Goal: Check status: Check status

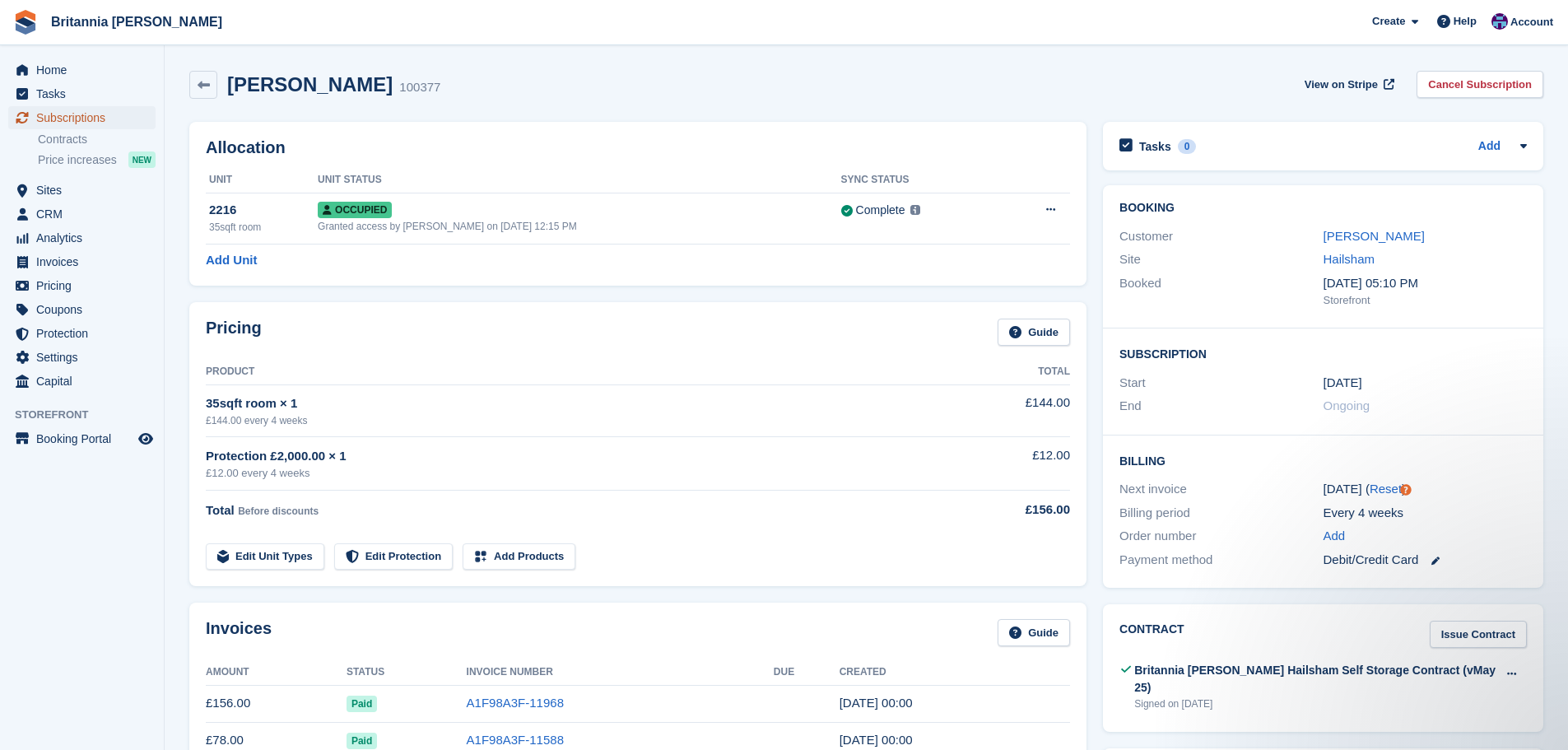
click at [104, 118] on span "Subscriptions" at bounding box center [85, 118] width 98 height 23
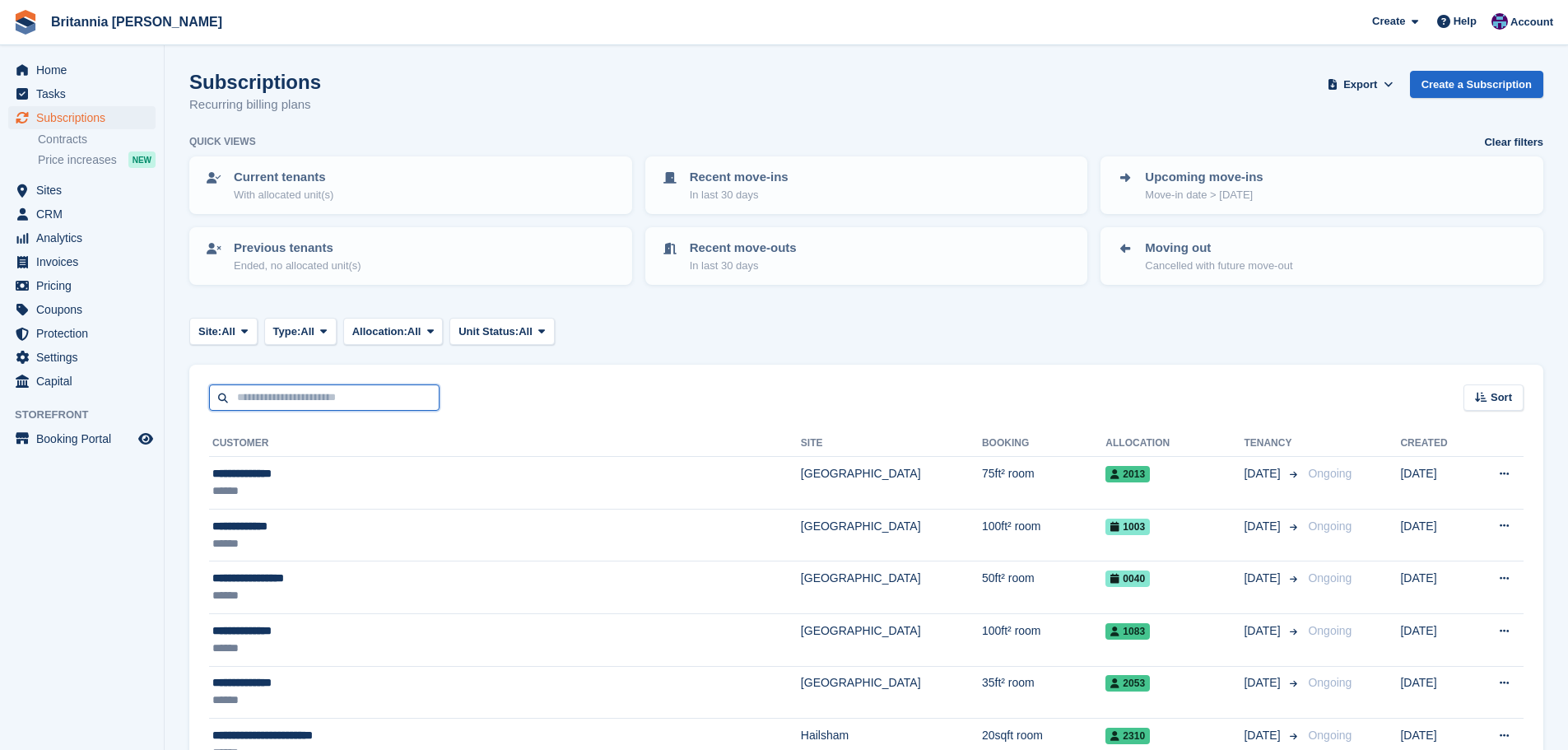
click at [322, 385] on input "text" at bounding box center [324, 398] width 230 height 27
type input "******"
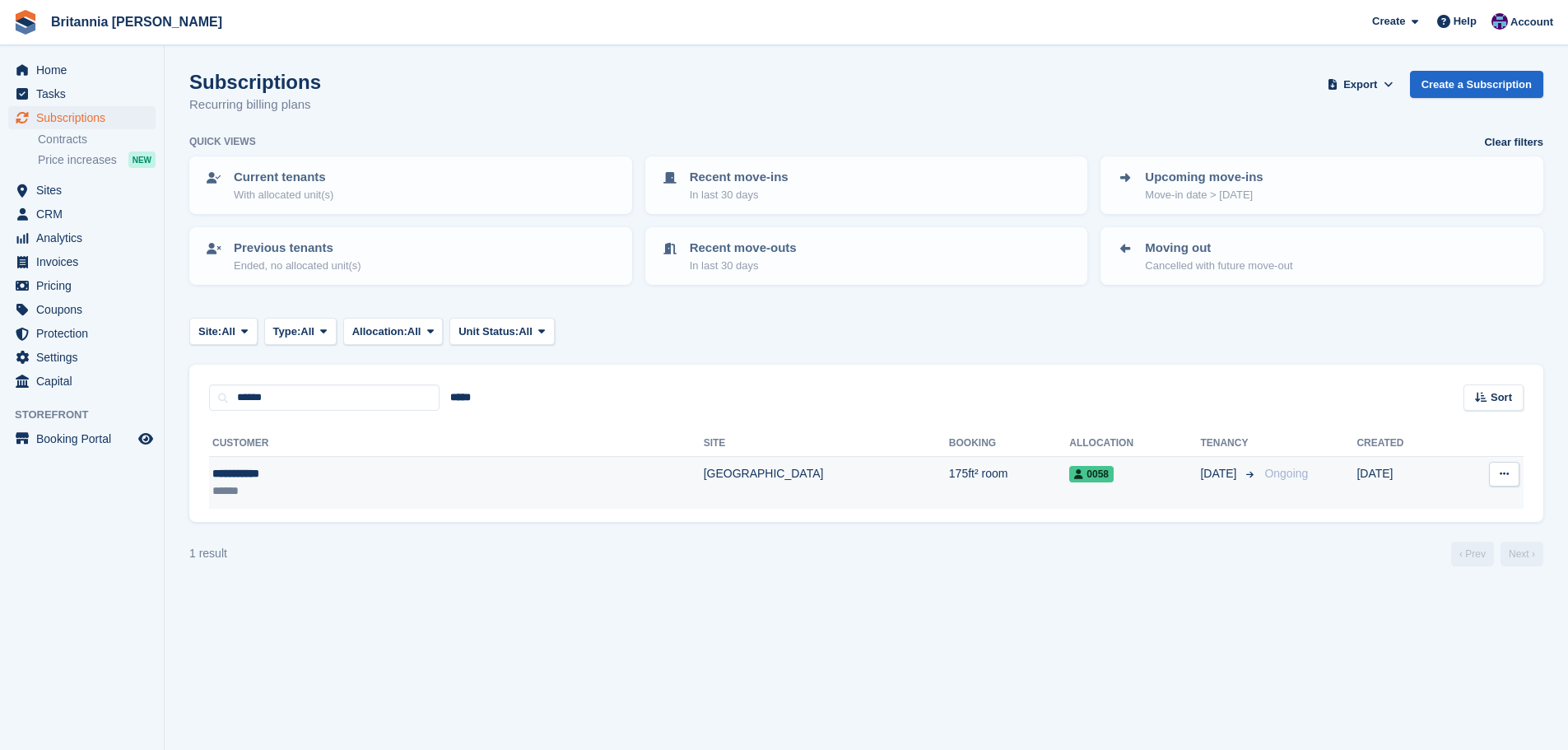
click at [949, 494] on td "175ft² room" at bounding box center [1009, 482] width 120 height 51
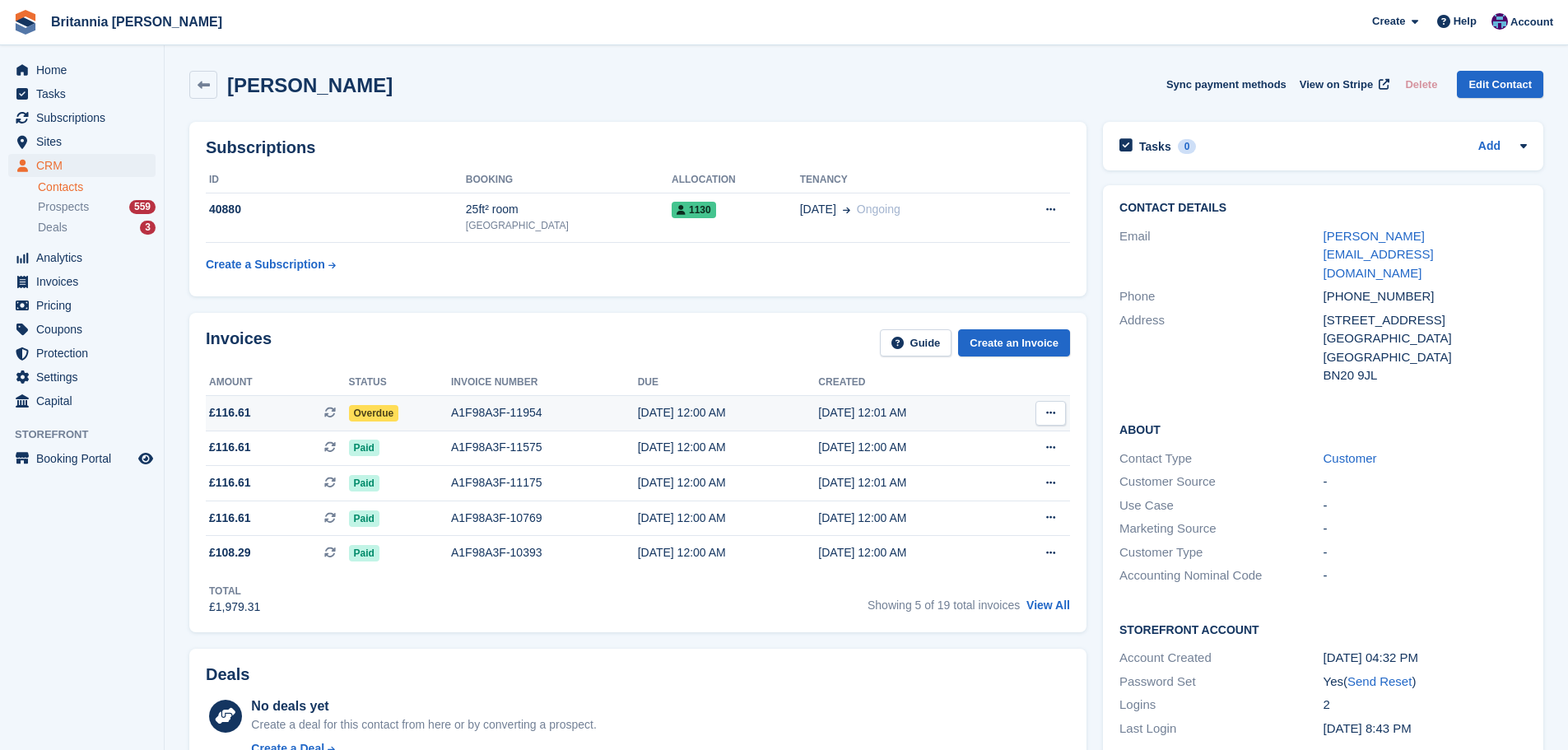
click at [594, 410] on div "A1F98A3F-11954" at bounding box center [544, 413] width 187 height 17
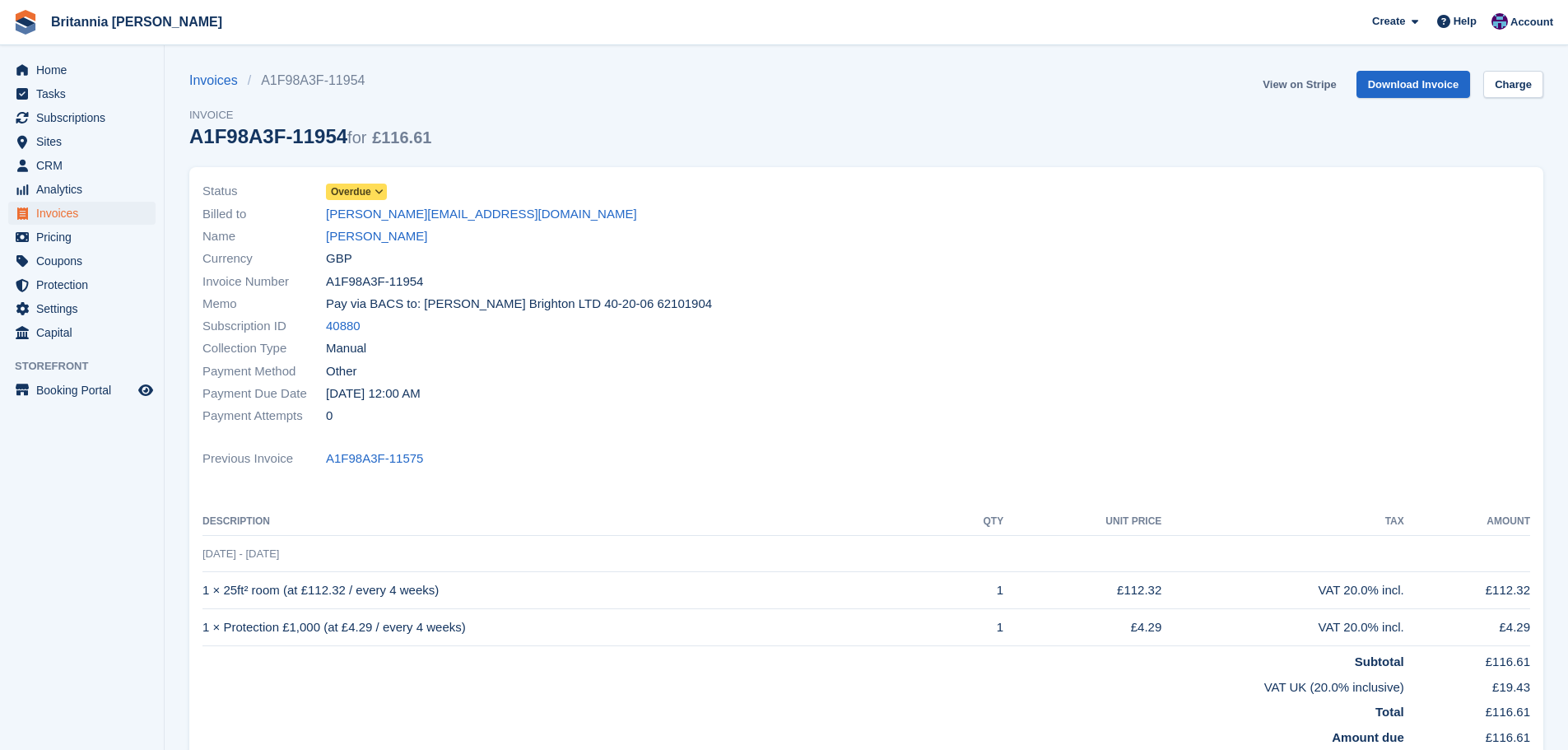
click at [1318, 81] on link "View on Stripe" at bounding box center [1299, 84] width 86 height 27
